Goal: Transaction & Acquisition: Book appointment/travel/reservation

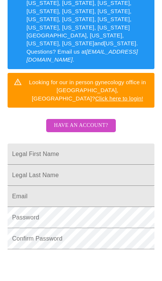
scroll to position [211, 0]
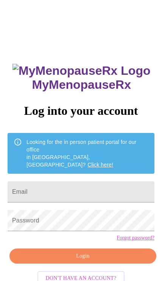
click at [112, 181] on input "Email" at bounding box center [81, 191] width 146 height 21
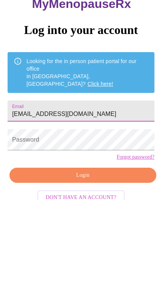
type input "[EMAIL_ADDRESS][DOMAIN_NAME]"
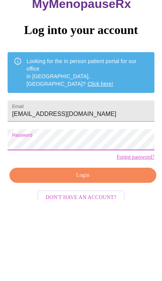
scroll to position [15, 0]
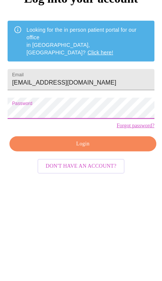
click at [134, 244] on span "Login" at bounding box center [82, 248] width 129 height 9
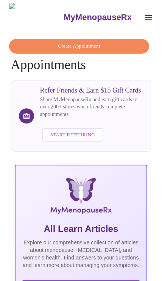
click at [125, 42] on span "Create Appointment" at bounding box center [79, 46] width 123 height 9
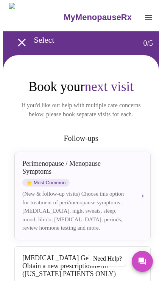
click at [15, 38] on icon "open drawer" at bounding box center [21, 42] width 13 height 13
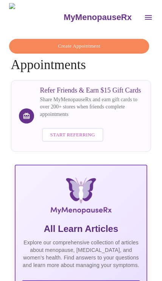
scroll to position [0, 583]
click at [129, 43] on span "Create Appointment" at bounding box center [79, 46] width 123 height 9
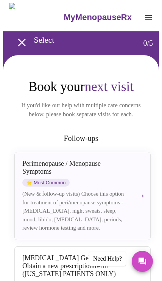
click at [142, 181] on div "[MEDICAL_DATA] / Menopause Symptoms ⭐ Most Common (New & follow-up visits) Choo…" at bounding box center [82, 196] width 120 height 72
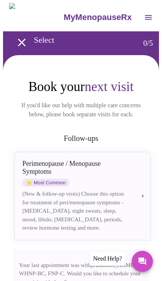
click at [144, 186] on button "[MEDICAL_DATA] / Menopause Symptoms ⭐ Most Common (New & follow-up visits) Choo…" at bounding box center [82, 196] width 136 height 88
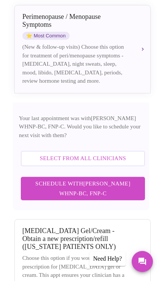
scroll to position [147, 0]
click at [113, 266] on div "Need Help?" at bounding box center [107, 258] width 36 height 14
click at [146, 272] on button "Messages" at bounding box center [141, 261] width 21 height 21
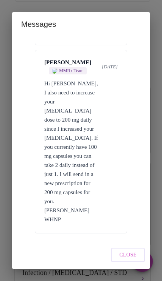
scroll to position [441, 0]
click at [134, 254] on span "Close" at bounding box center [127, 254] width 17 height 9
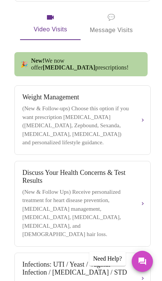
scroll to position [0, 0]
click at [142, 259] on icon "Messages" at bounding box center [142, 261] width 8 height 8
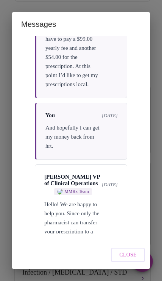
scroll to position [7616, 0]
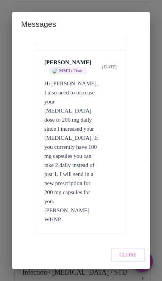
click at [136, 249] on button "Close" at bounding box center [128, 255] width 34 height 15
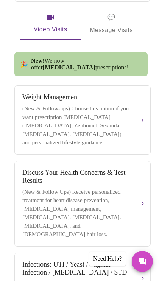
scroll to position [0, 0]
click at [108, 254] on div "Need Help?" at bounding box center [107, 258] width 36 height 14
click at [114, 12] on span "💬" at bounding box center [111, 17] width 8 height 11
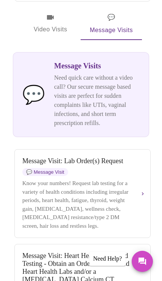
click at [32, 85] on span "💬" at bounding box center [33, 95] width 23 height 20
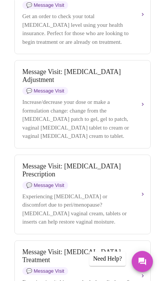
scroll to position [845, 0]
click at [34, 95] on span "💬 Message Visit" at bounding box center [45, 91] width 46 height 8
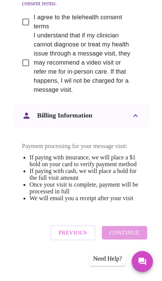
scroll to position [650, 0]
click at [26, 14] on input "I agree to the telehealth consent terms" at bounding box center [26, 22] width 16 height 16
checkbox input "true"
click at [22, 57] on input "I understand that if my clinician cannot diagnose or treat my health issue thro…" at bounding box center [26, 63] width 16 height 16
checkbox input "true"
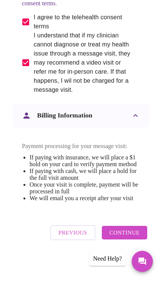
click at [130, 239] on button "Continue" at bounding box center [124, 233] width 45 height 14
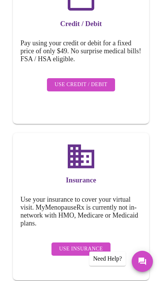
click at [93, 82] on span "Use Credit / Debit" at bounding box center [80, 84] width 53 height 9
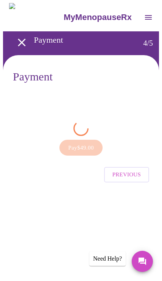
scroll to position [0, 0]
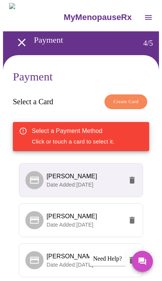
click at [103, 174] on span "[PERSON_NAME]" at bounding box center [84, 176] width 76 height 9
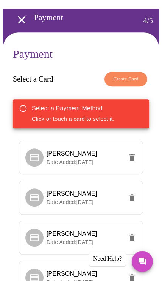
click at [66, 159] on span "Date Added: [DATE]" at bounding box center [69, 162] width 47 height 6
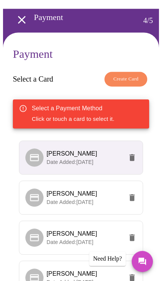
scroll to position [23, 0]
click at [74, 199] on span "Date Added: [DATE]" at bounding box center [69, 202] width 47 height 6
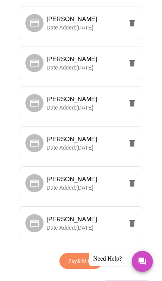
scroll to position [332, 0]
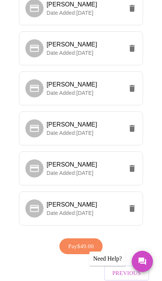
click at [80, 241] on span "Pay $49.00" at bounding box center [81, 246] width 26 height 10
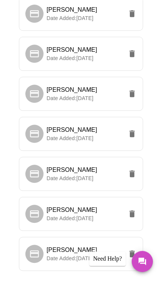
scroll to position [292, 0]
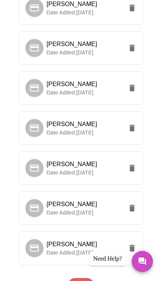
click at [77, 242] on span "[PERSON_NAME]" at bounding box center [84, 244] width 76 height 9
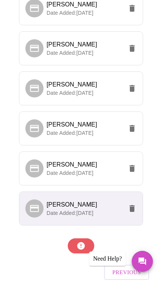
click at [139, 267] on span "Previous" at bounding box center [126, 272] width 28 height 10
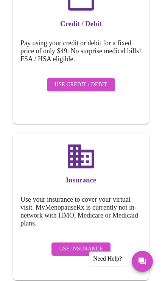
click at [95, 81] on span "Use Credit / Debit" at bounding box center [80, 84] width 53 height 9
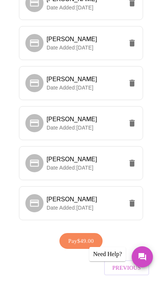
scroll to position [333, 0]
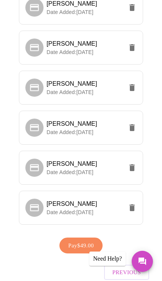
click at [80, 209] on span "Date Added: [DATE]" at bounding box center [69, 212] width 47 height 6
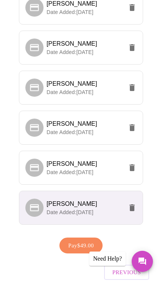
click at [83, 242] on span "Pay $49.00" at bounding box center [81, 245] width 26 height 10
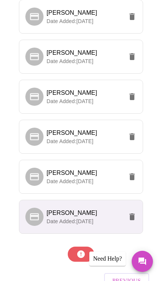
scroll to position [332, 0]
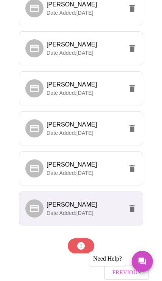
click at [94, 163] on span "[PERSON_NAME]" at bounding box center [84, 164] width 76 height 9
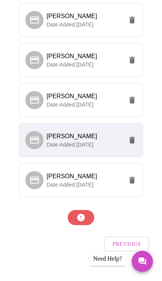
scroll to position [363, 0]
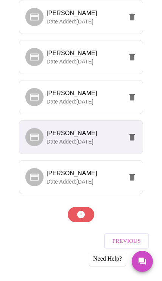
click at [110, 129] on span "[PERSON_NAME]" at bounding box center [84, 133] width 76 height 9
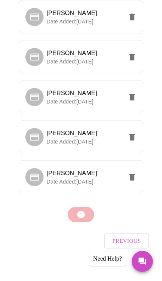
click at [129, 236] on span "Previous" at bounding box center [126, 241] width 28 height 10
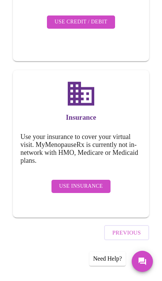
scroll to position [180, 0]
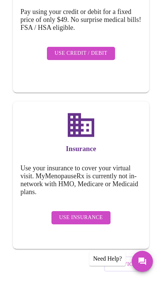
click at [98, 49] on span "Use Credit / Debit" at bounding box center [80, 53] width 53 height 9
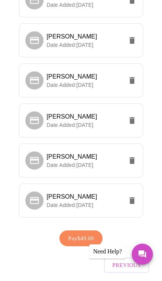
scroll to position [333, 0]
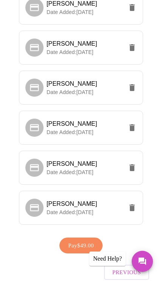
click at [105, 168] on p "Date Added: [DATE]" at bounding box center [84, 172] width 76 height 8
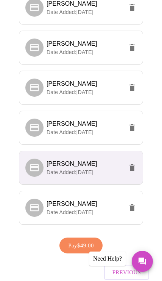
click at [87, 240] on span "Pay $49.00" at bounding box center [81, 245] width 26 height 10
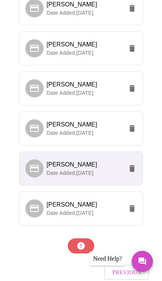
click at [102, 200] on span "[PERSON_NAME]" at bounding box center [84, 204] width 76 height 9
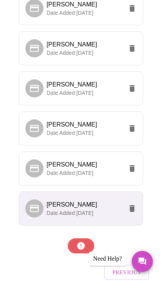
click at [104, 211] on li "[PERSON_NAME] Date Added: [DATE]" at bounding box center [81, 208] width 124 height 34
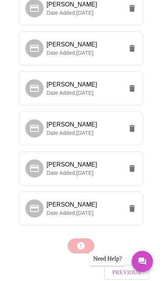
click at [84, 239] on div at bounding box center [81, 245] width 136 height 23
click at [85, 238] on div at bounding box center [81, 245] width 136 height 23
click at [127, 267] on span "Previous" at bounding box center [126, 272] width 28 height 10
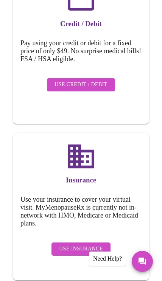
click at [97, 84] on span "Use Credit / Debit" at bounding box center [80, 84] width 53 height 9
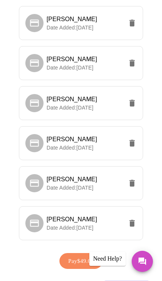
scroll to position [317, 0]
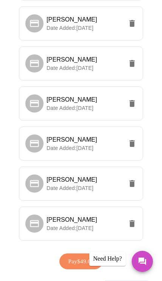
click at [93, 145] on span "Date Added: [DATE]" at bounding box center [69, 148] width 47 height 6
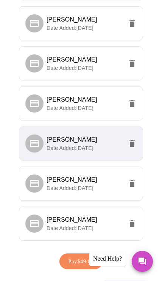
click at [88, 256] on span "Pay $49.00" at bounding box center [81, 261] width 26 height 10
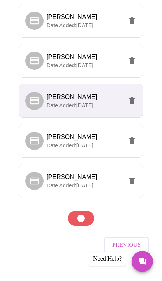
scroll to position [363, 0]
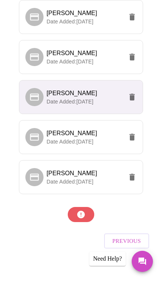
click at [92, 179] on span "Date Added: [DATE]" at bounding box center [69, 182] width 47 height 6
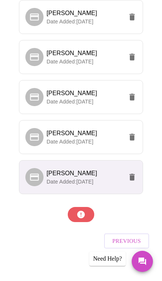
click at [130, 236] on span "Previous" at bounding box center [126, 241] width 28 height 10
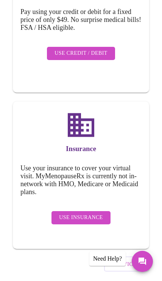
click at [97, 52] on span "Use Credit / Debit" at bounding box center [80, 53] width 53 height 9
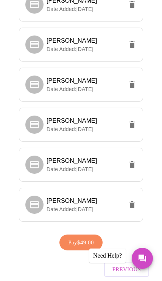
scroll to position [333, 0]
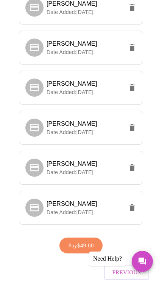
click at [86, 209] on span "Date Added: [DATE]" at bounding box center [69, 212] width 47 height 6
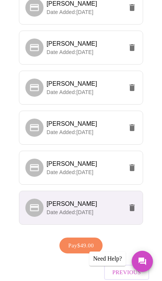
click at [87, 240] on span "Pay $49.00" at bounding box center [81, 245] width 26 height 10
